Goal: Browse casually: Explore the website without a specific task or goal

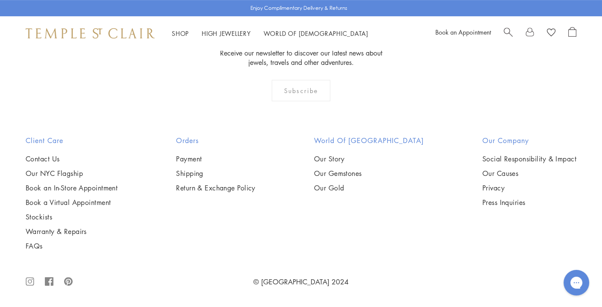
scroll to position [887, 0]
click at [0, 0] on img at bounding box center [0, 0] width 0 height 0
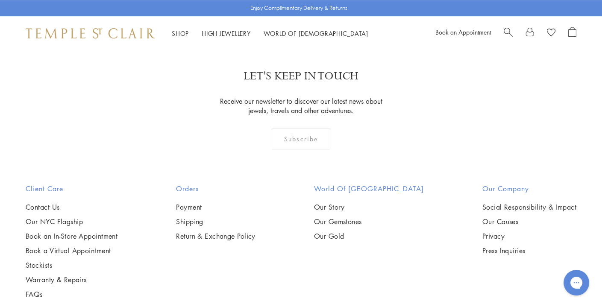
scroll to position [634, 0]
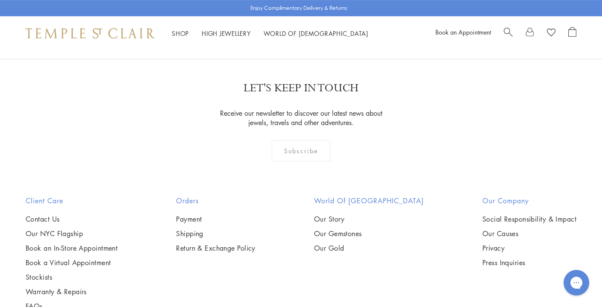
click at [0, 0] on img at bounding box center [0, 0] width 0 height 0
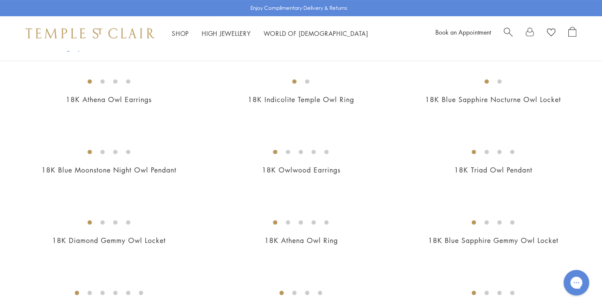
scroll to position [269, 0]
click at [0, 0] on img at bounding box center [0, 0] width 0 height 0
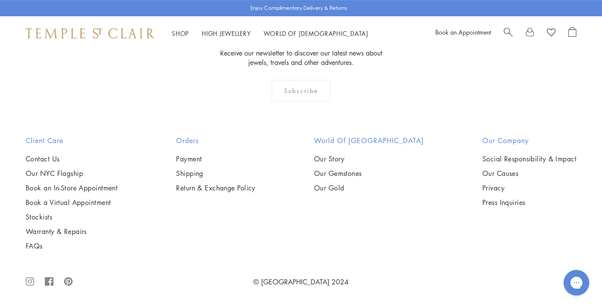
scroll to position [734, 0]
